Goal: Check status: Check status

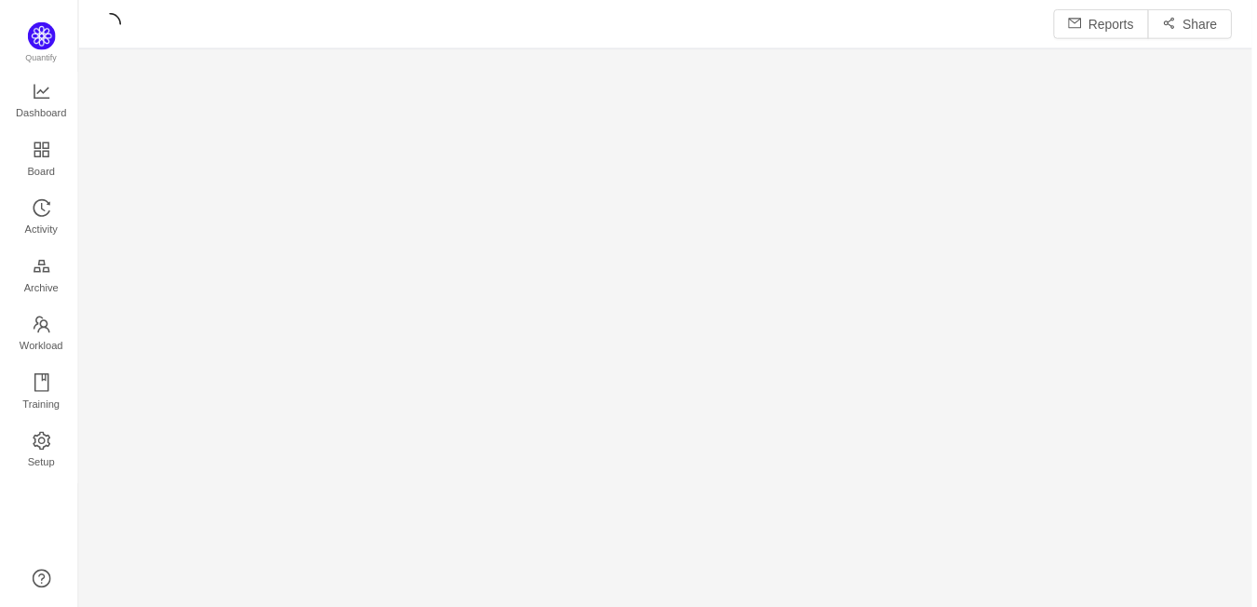
scroll to position [576, 1129]
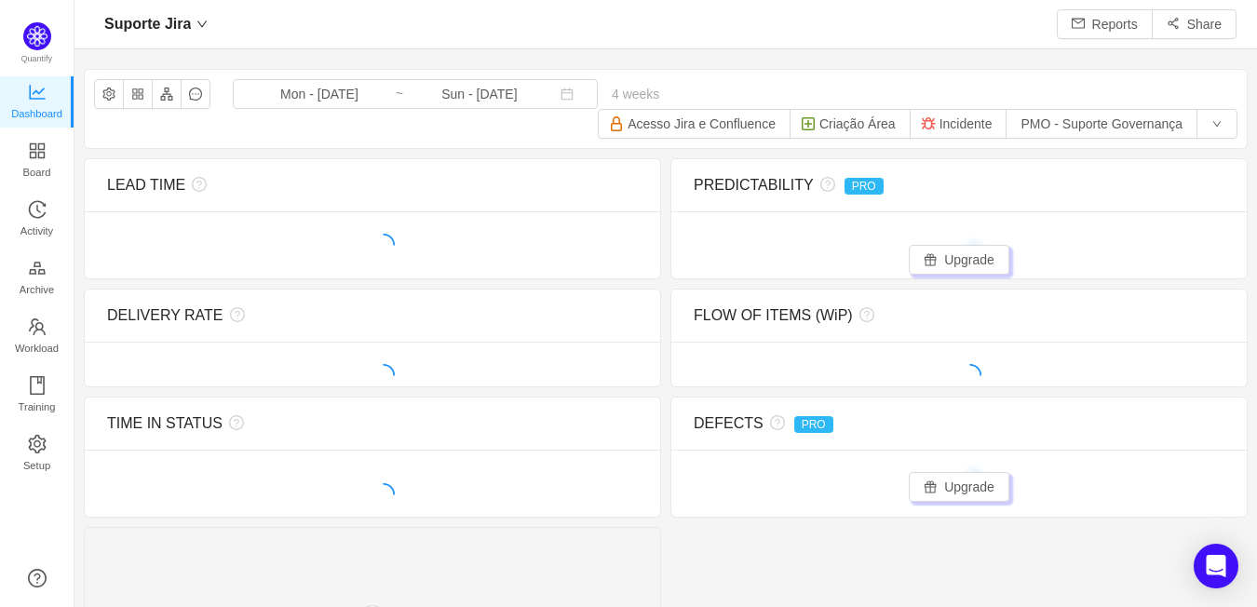
scroll to position [571, 1129]
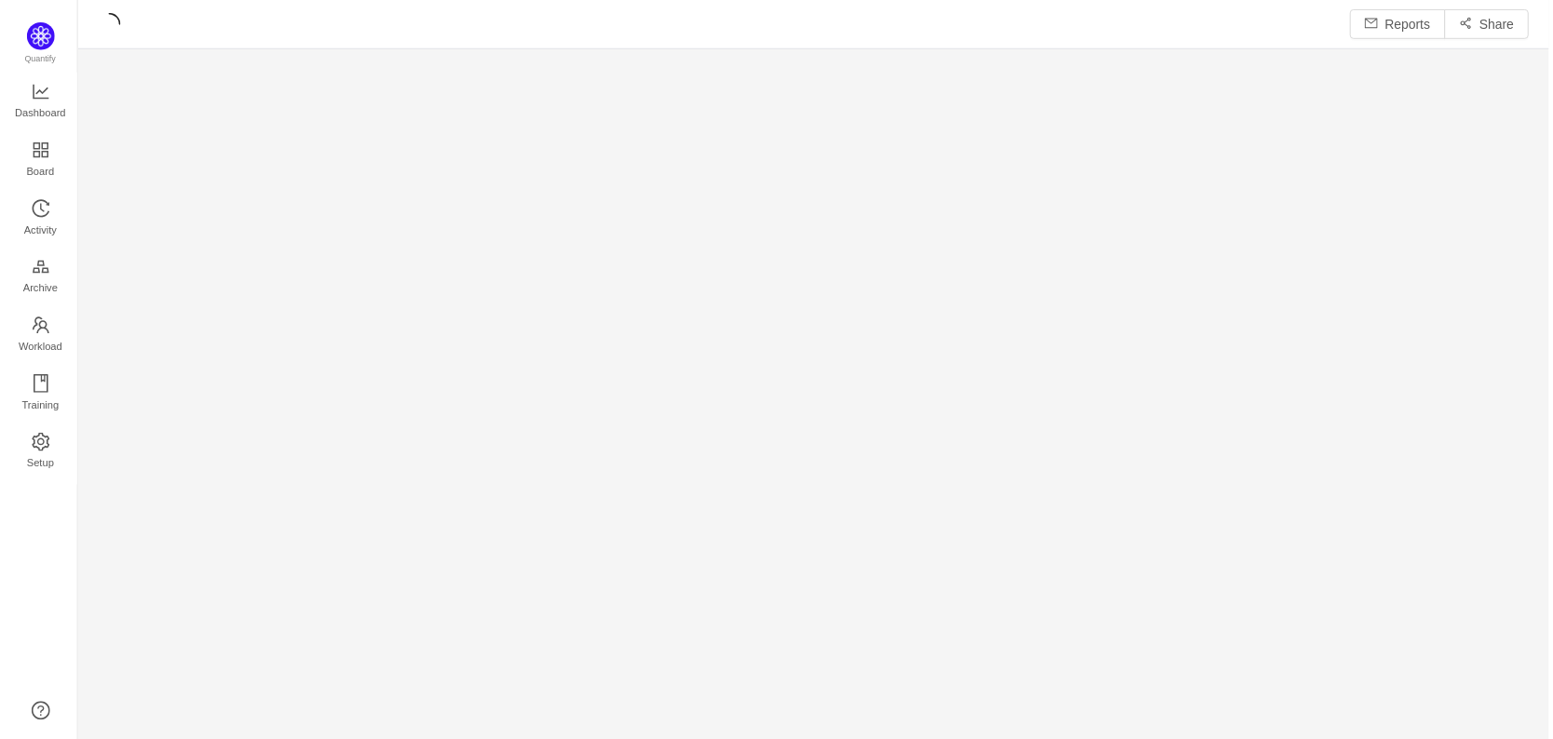
scroll to position [700, 1415]
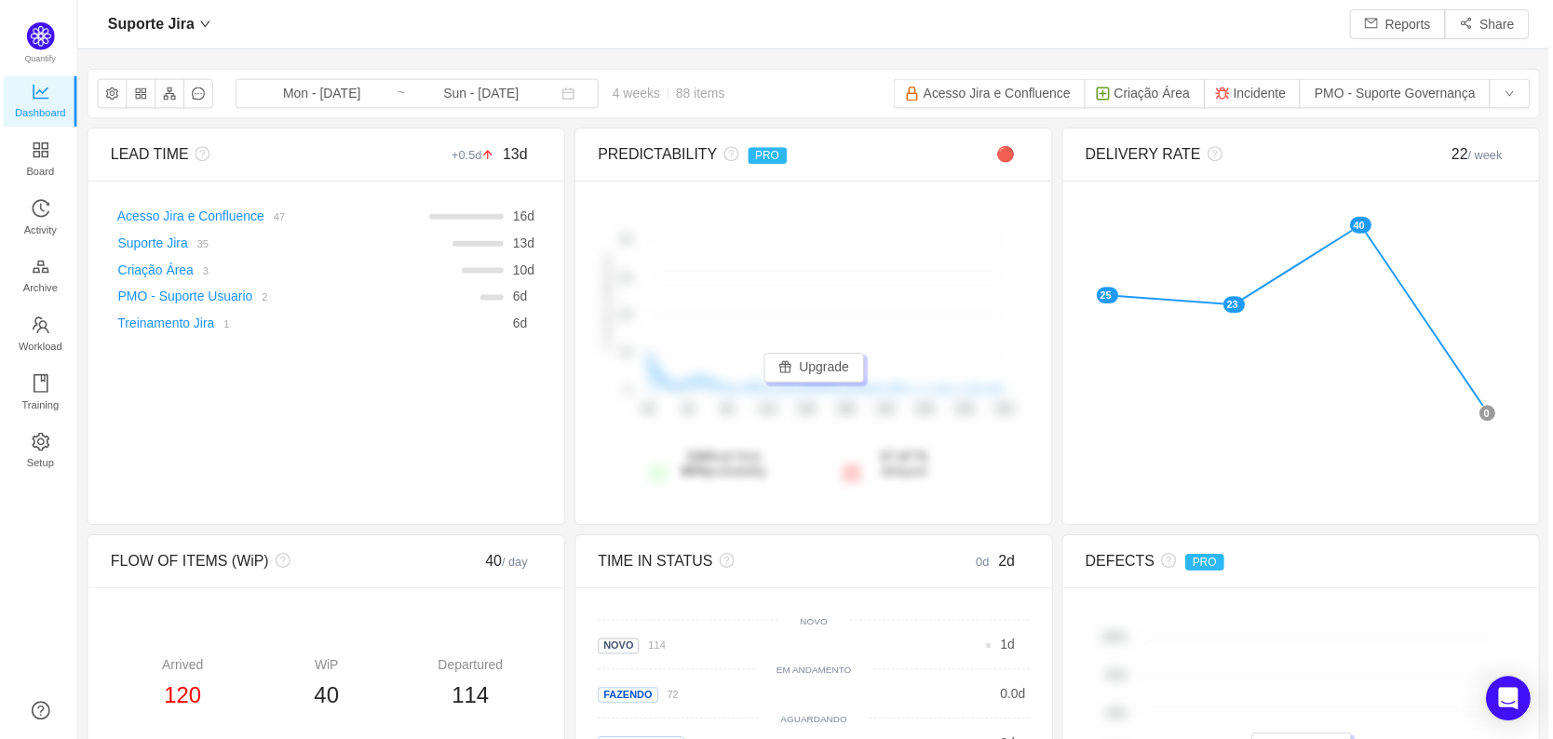
scroll to position [697, 1415]
